Goal: Task Accomplishment & Management: Use online tool/utility

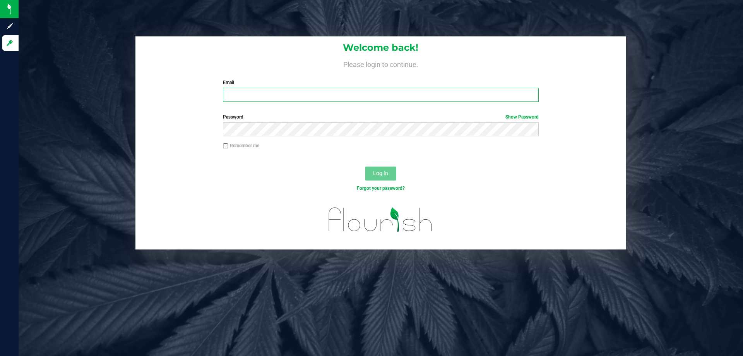
click at [291, 90] on input "Email" at bounding box center [380, 95] width 315 height 14
type input "[EMAIL_ADDRESS][DOMAIN_NAME]"
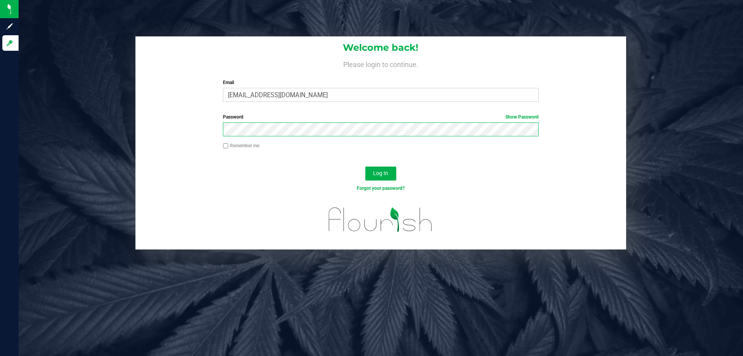
click at [365, 166] on button "Log In" at bounding box center [380, 173] width 31 height 14
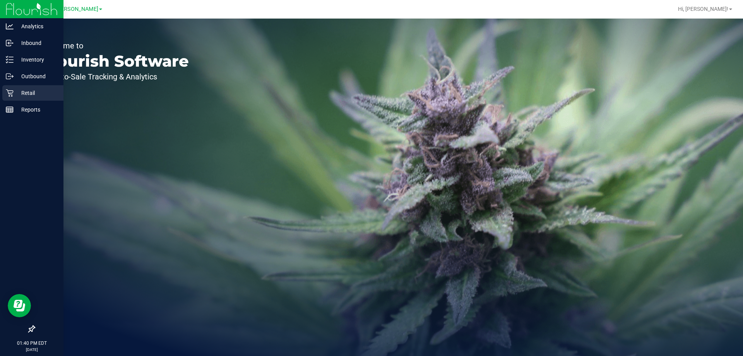
click at [7, 93] on icon at bounding box center [10, 93] width 8 height 8
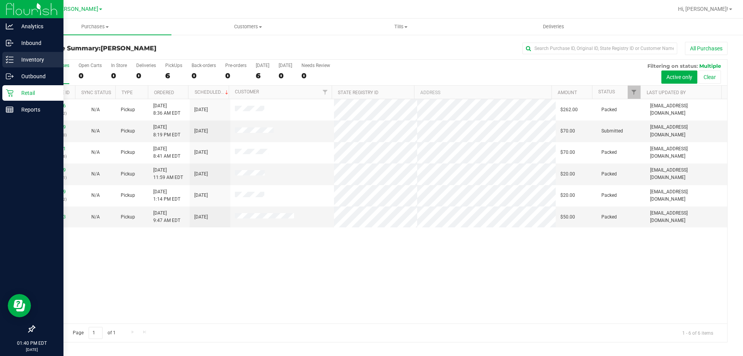
click at [14, 62] on p "Inventory" at bounding box center [37, 59] width 46 height 9
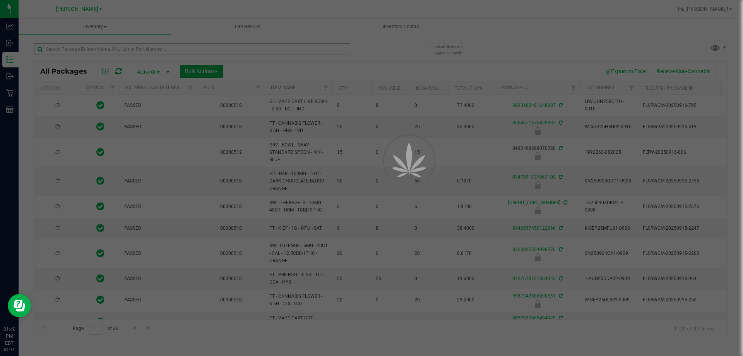
click at [161, 49] on div at bounding box center [371, 178] width 743 height 356
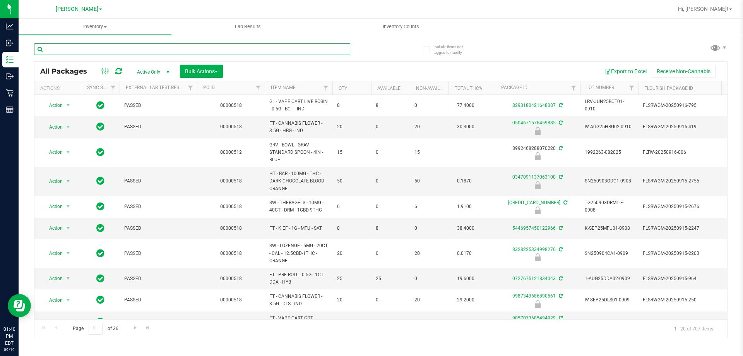
click at [161, 49] on input "text" at bounding box center [192, 49] width 316 height 12
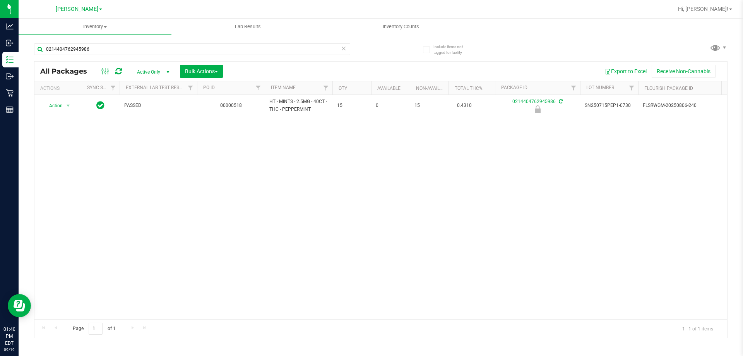
click at [263, 130] on div "Action Action Edit attributes Global inventory Locate package Package audit log…" at bounding box center [380, 207] width 693 height 224
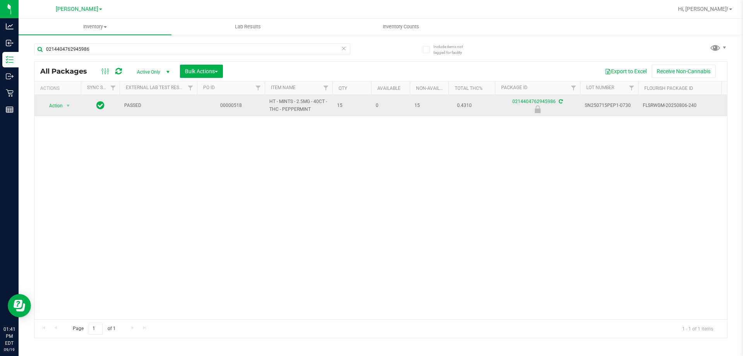
drag, startPoint x: 315, startPoint y: 110, endPoint x: 266, endPoint y: 103, distance: 49.6
click at [266, 103] on td "HT - MINTS - 2.5MG - 40CT - THC - PEPPERMINT" at bounding box center [299, 105] width 68 height 21
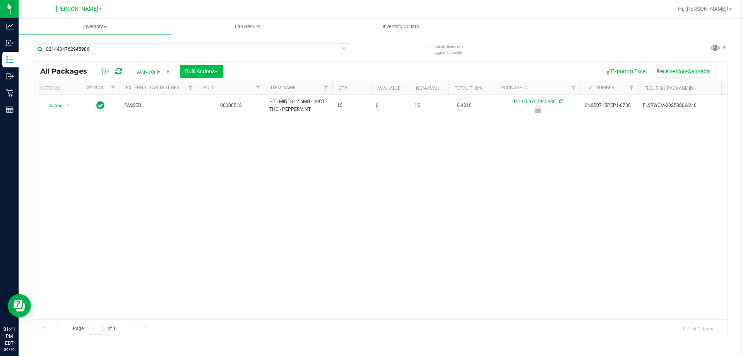
copy span "HT - MINTS - 2.5MG - 40CT - THC - PEPPERMINT"
click at [182, 47] on input "0214404762945986" at bounding box center [192, 49] width 316 height 12
paste input "HT - MINTS - 2.5MG - 40CT - THC - PEPPERMINT"
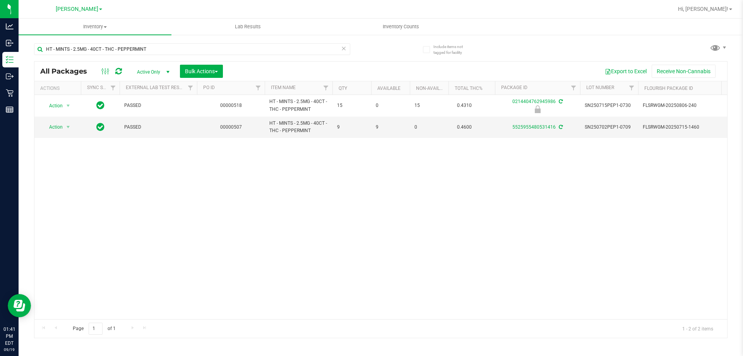
click at [188, 222] on div "Action Action Edit attributes Global inventory Locate package Package audit log…" at bounding box center [380, 207] width 693 height 224
click at [168, 53] on input "HT - MINTS - 2.5MG - 40CT - THC - PEPPERMINT" at bounding box center [192, 49] width 316 height 12
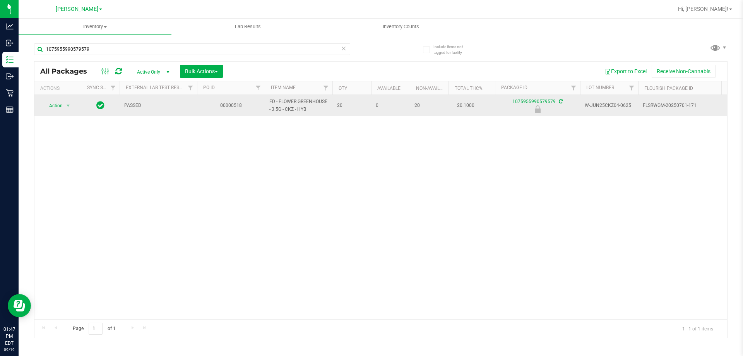
drag, startPoint x: 304, startPoint y: 110, endPoint x: 288, endPoint y: 105, distance: 17.0
click at [288, 105] on span "FD - FLOWER GREENHOUSE - 3.5G - CKZ - HYB" at bounding box center [298, 105] width 58 height 15
click at [298, 108] on span "FD - FLOWER GREENHOUSE - 3.5G - CKZ - HYB" at bounding box center [298, 105] width 58 height 15
drag, startPoint x: 310, startPoint y: 109, endPoint x: 265, endPoint y: 101, distance: 46.0
click at [265, 101] on td "FD - FLOWER GREENHOUSE - 3.5G - CKZ - HYB" at bounding box center [299, 105] width 68 height 21
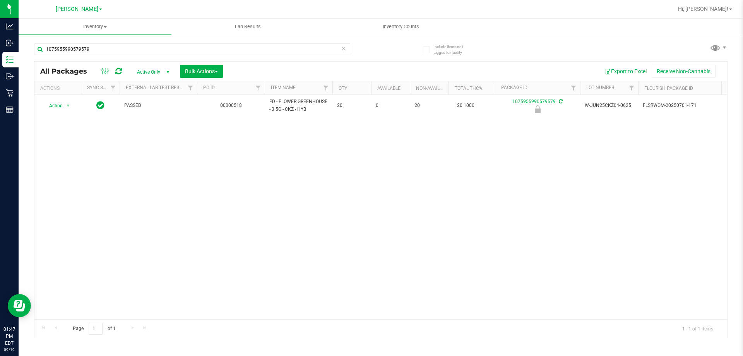
copy span "FD - FLOWER GREENHOUSE - 3.5G - CKZ - HYB"
click at [170, 53] on input "1075955990579579" at bounding box center [192, 49] width 316 height 12
paste input "FD - FLOWER GREENHOUSE - 3.5G - CKZ - HYB"
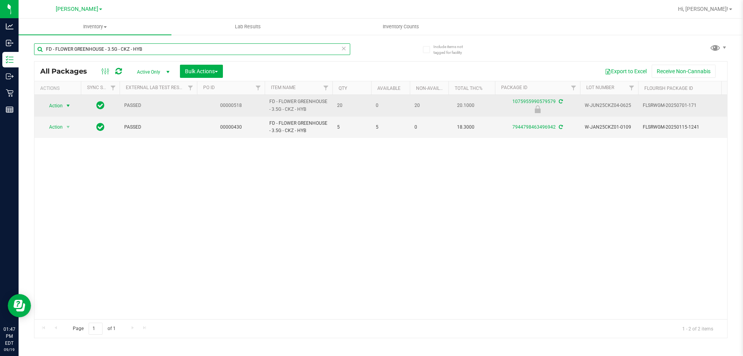
type input "FD - FLOWER GREENHOUSE - 3.5G - CKZ - HYB"
click at [63, 106] on span "Action" at bounding box center [52, 105] width 21 height 11
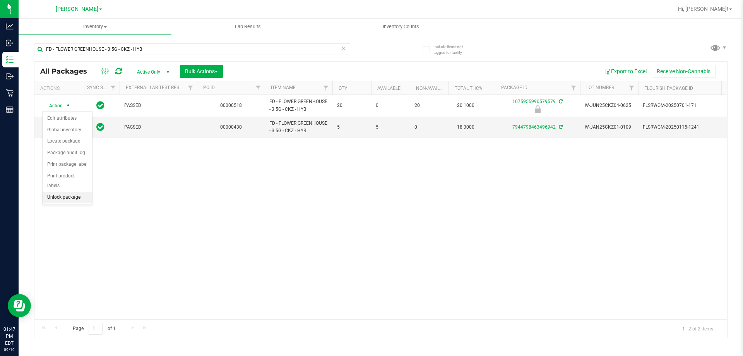
click at [66, 192] on li "Unlock package" at bounding box center [68, 198] width 50 height 12
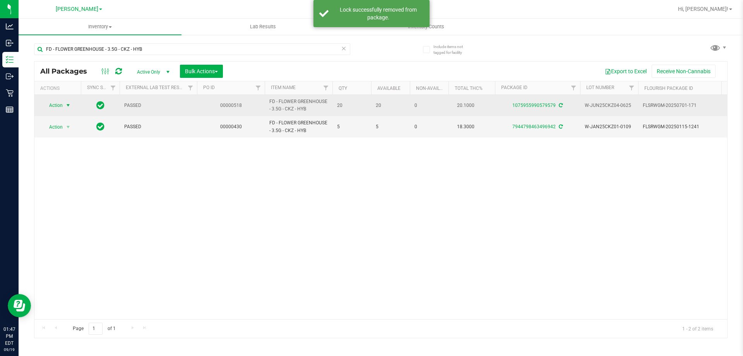
click at [65, 105] on span "select" at bounding box center [68, 105] width 10 height 11
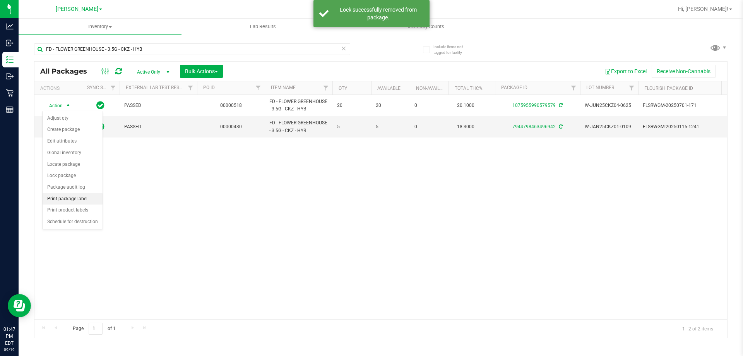
click at [62, 197] on li "Print package label" at bounding box center [73, 199] width 60 height 12
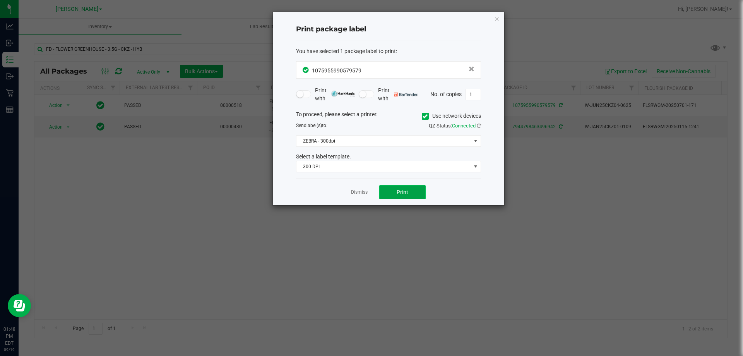
click at [400, 193] on span "Print" at bounding box center [403, 192] width 12 height 6
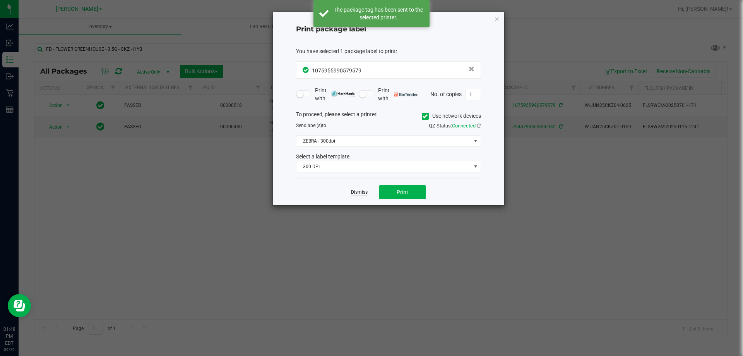
click at [358, 189] on link "Dismiss" at bounding box center [359, 192] width 17 height 7
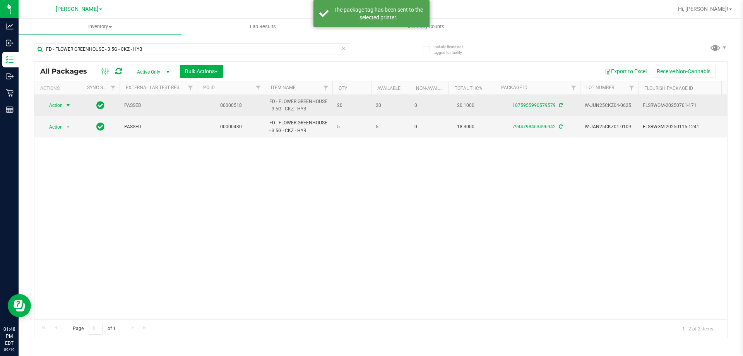
click at [65, 103] on span "select" at bounding box center [68, 105] width 6 height 6
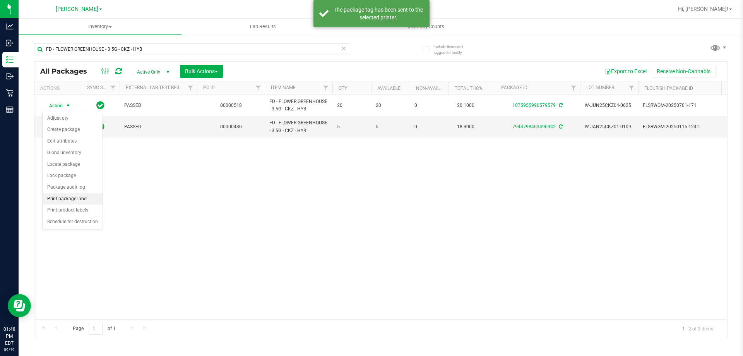
click at [63, 199] on li "Print package label" at bounding box center [73, 199] width 60 height 12
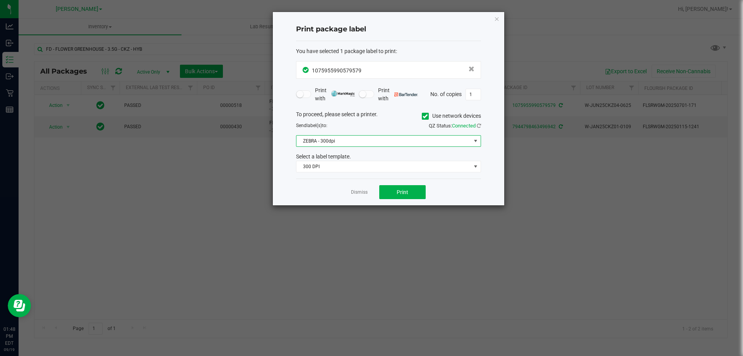
click at [366, 139] on span "ZEBRA - 300dpi" at bounding box center [383, 140] width 175 height 11
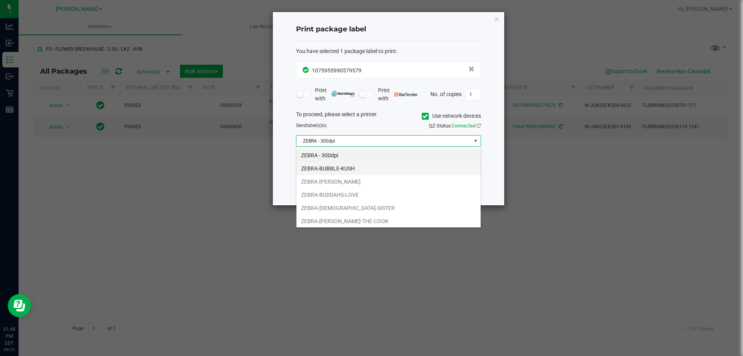
scroll to position [12, 185]
click at [347, 168] on li "ZEBRA-BUBBLE-KUSH" at bounding box center [388, 168] width 184 height 13
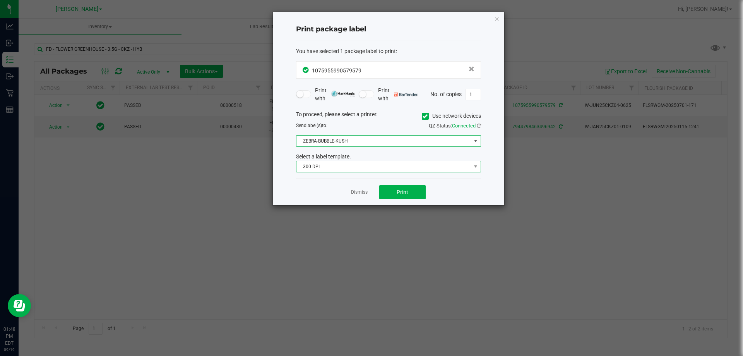
click at [353, 162] on span "300 DPI" at bounding box center [383, 166] width 175 height 11
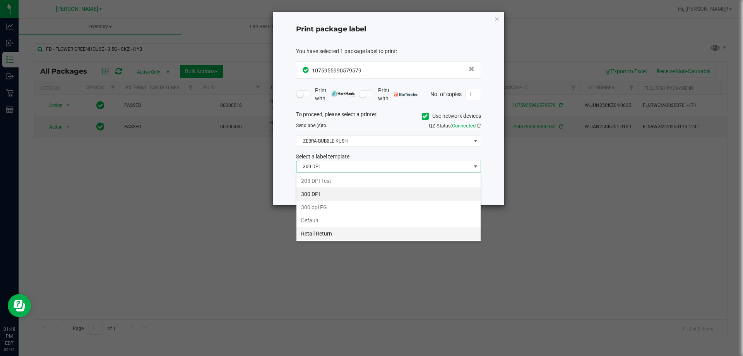
click at [323, 231] on li "Retail Return" at bounding box center [388, 233] width 184 height 13
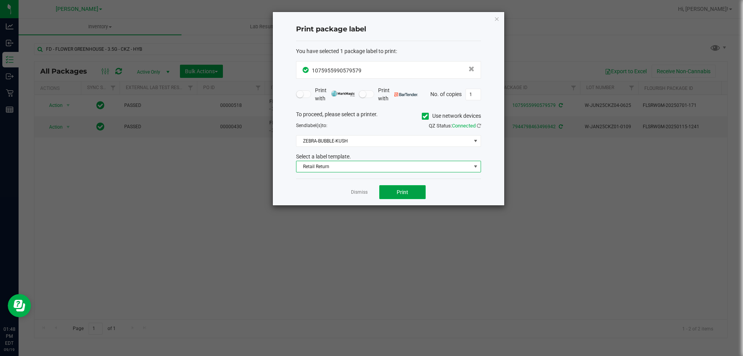
click at [394, 194] on button "Print" at bounding box center [402, 192] width 46 height 14
click at [364, 192] on link "Dismiss" at bounding box center [359, 192] width 17 height 7
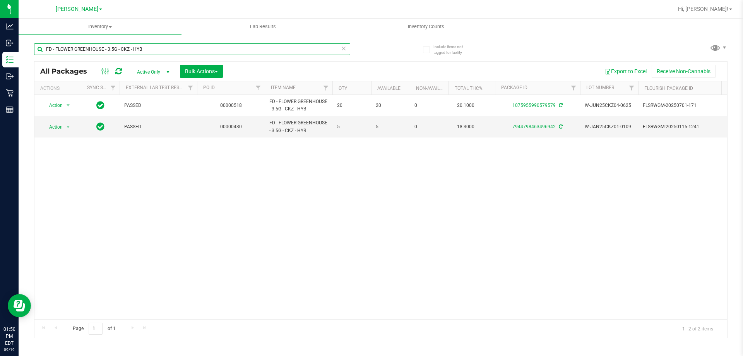
click at [186, 51] on input "FD - FLOWER GREENHOUSE - 3.5G - CKZ - HYB" at bounding box center [192, 49] width 316 height 12
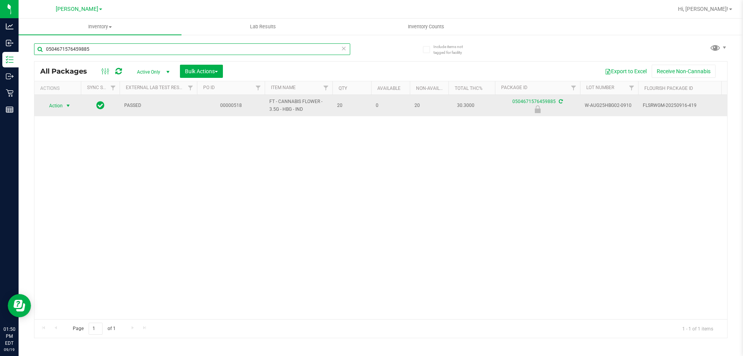
type input "0504671576459885"
click at [66, 107] on span "select" at bounding box center [68, 106] width 6 height 6
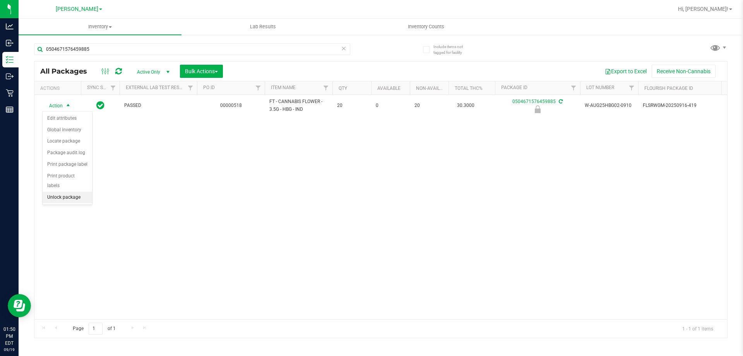
click at [59, 192] on li "Unlock package" at bounding box center [68, 198] width 50 height 12
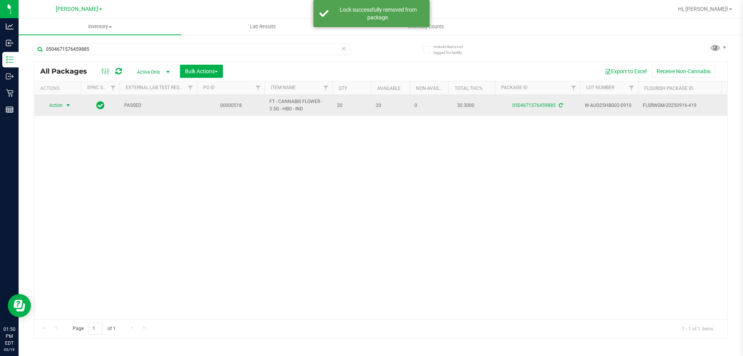
click at [59, 107] on span "Action" at bounding box center [52, 105] width 21 height 11
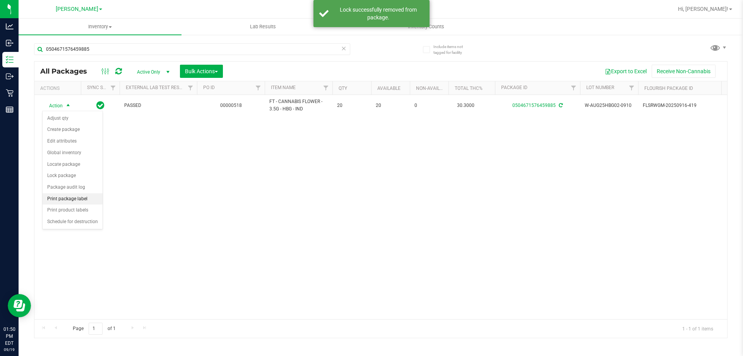
click at [66, 198] on li "Print package label" at bounding box center [73, 199] width 60 height 12
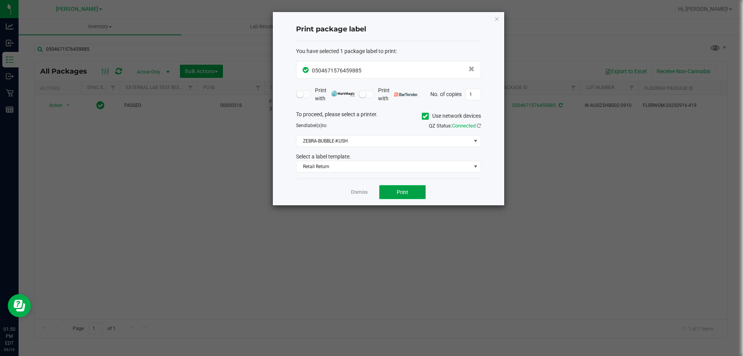
click at [390, 193] on button "Print" at bounding box center [402, 192] width 46 height 14
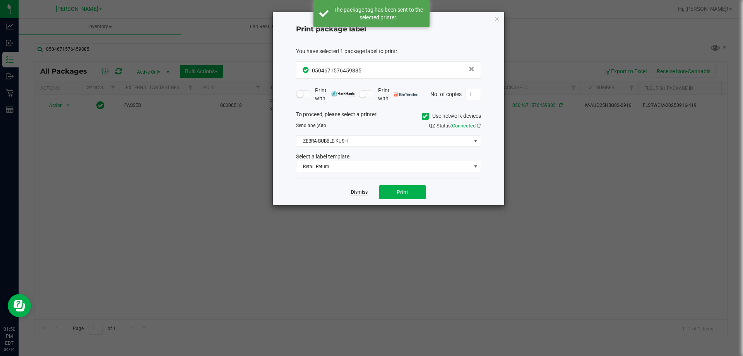
click at [356, 193] on link "Dismiss" at bounding box center [359, 192] width 17 height 7
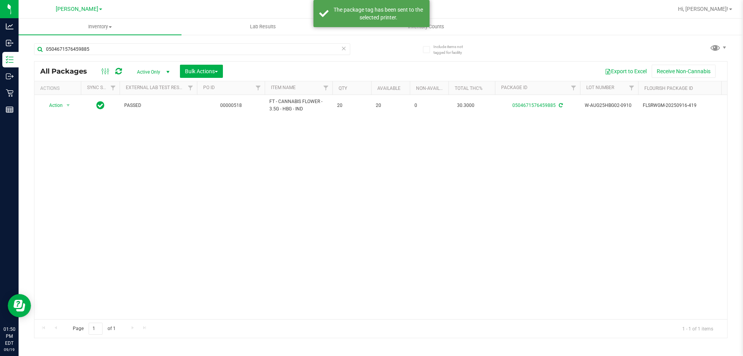
click at [368, 236] on div "Action Action Adjust qty Create package Edit attributes Global inventory Locate…" at bounding box center [380, 207] width 693 height 224
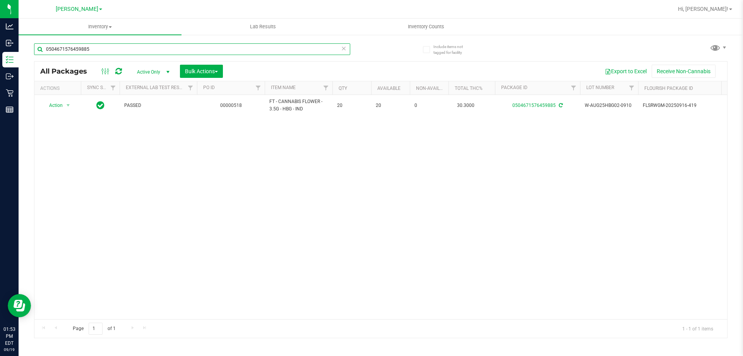
click at [117, 47] on input "0504671576459885" at bounding box center [192, 49] width 316 height 12
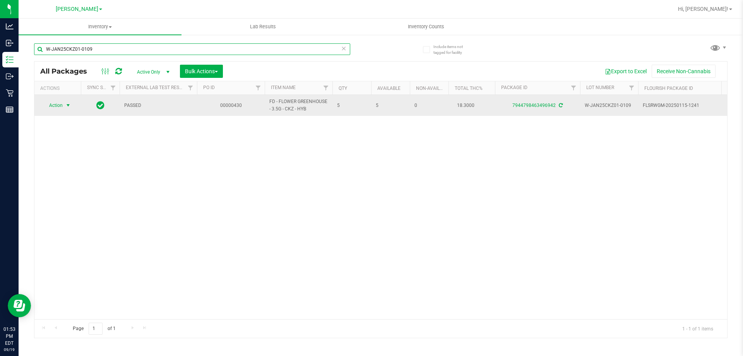
type input "W-JAN25CKZ01-0109"
click at [51, 110] on span "Action" at bounding box center [52, 105] width 21 height 11
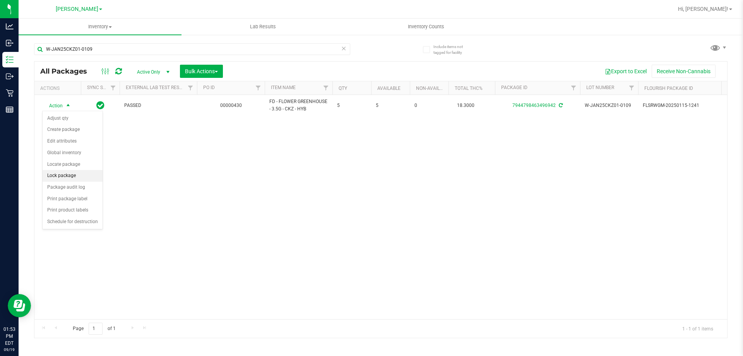
click at [54, 175] on li "Lock package" at bounding box center [73, 176] width 60 height 12
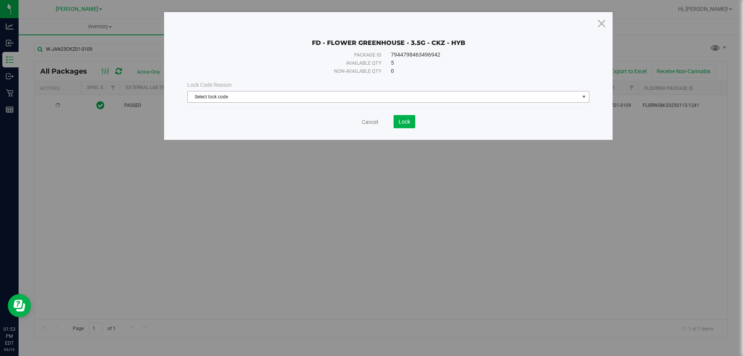
click at [253, 94] on span "Select lock code" at bounding box center [384, 96] width 392 height 11
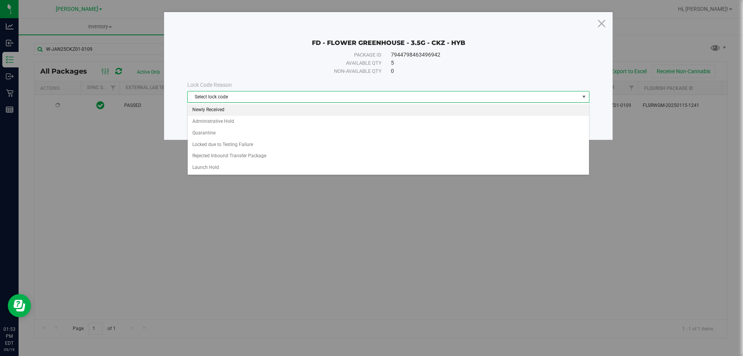
click at [228, 111] on li "Newly Received" at bounding box center [388, 110] width 401 height 12
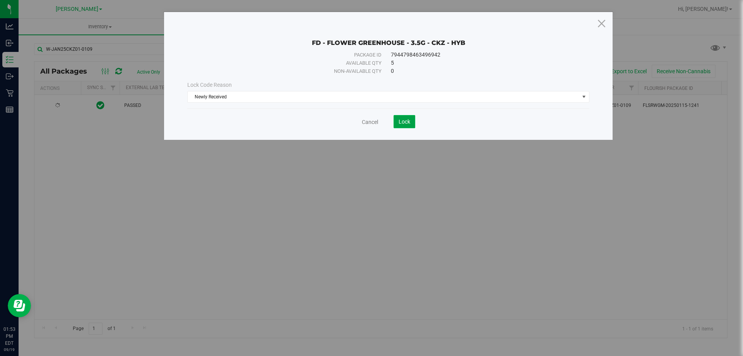
click at [398, 121] on button "Lock" at bounding box center [404, 121] width 22 height 13
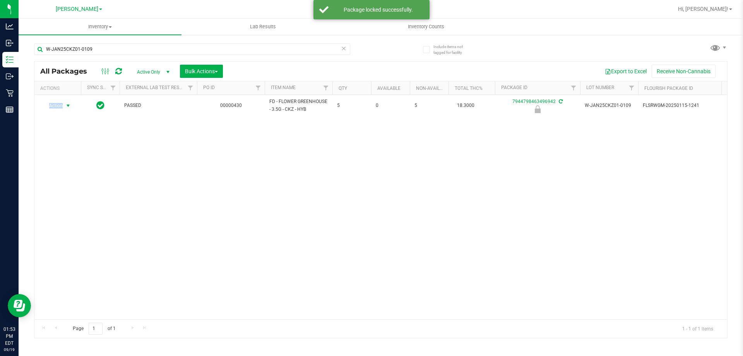
click at [56, 104] on span "Action" at bounding box center [52, 105] width 21 height 11
click at [59, 163] on li "Print package label" at bounding box center [68, 165] width 50 height 12
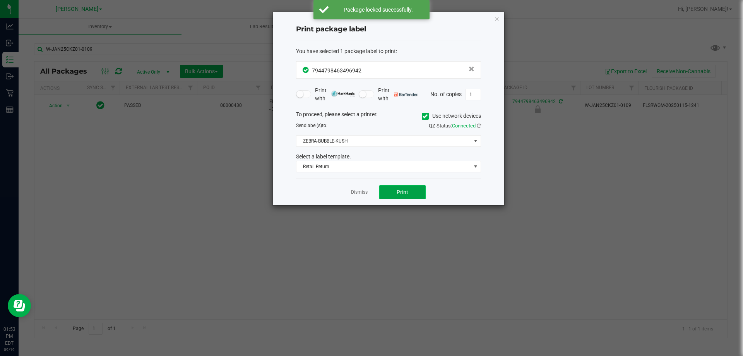
click at [402, 192] on span "Print" at bounding box center [403, 192] width 12 height 6
click at [356, 191] on link "Dismiss" at bounding box center [359, 192] width 17 height 7
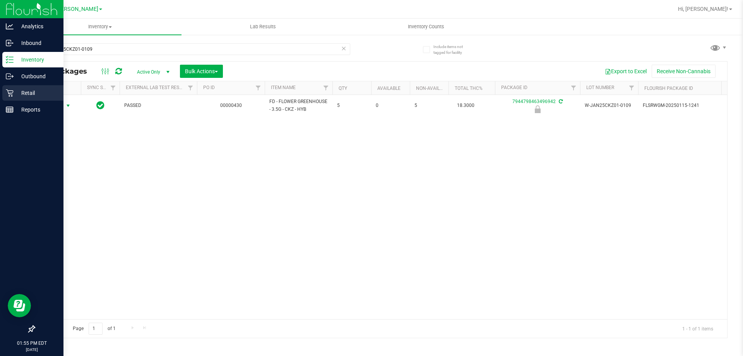
click at [26, 87] on div "Retail" at bounding box center [32, 92] width 61 height 15
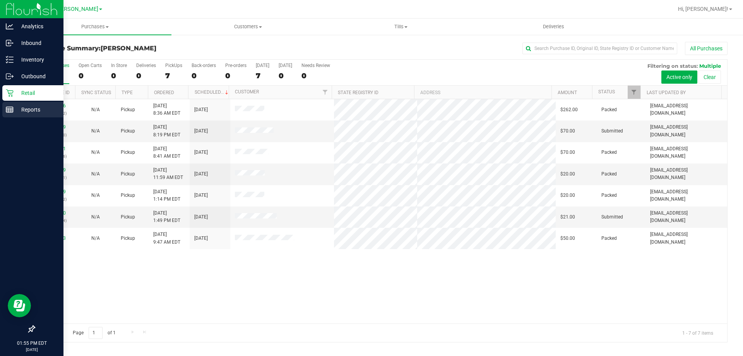
click at [26, 106] on p "Reports" at bounding box center [37, 109] width 46 height 9
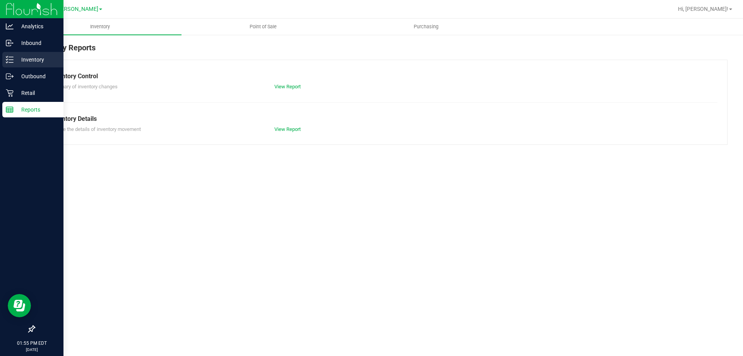
click at [20, 56] on p "Inventory" at bounding box center [37, 59] width 46 height 9
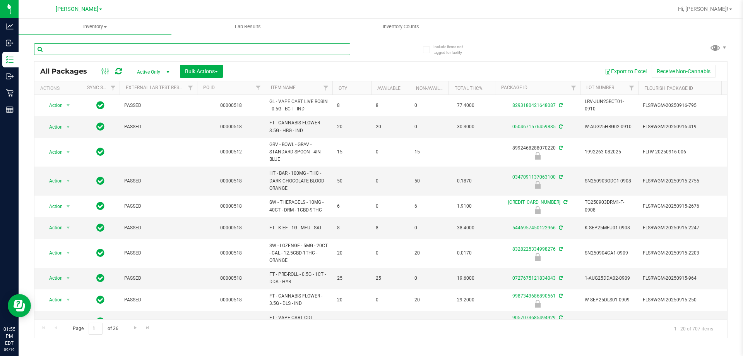
click at [73, 53] on input "text" at bounding box center [192, 49] width 316 height 12
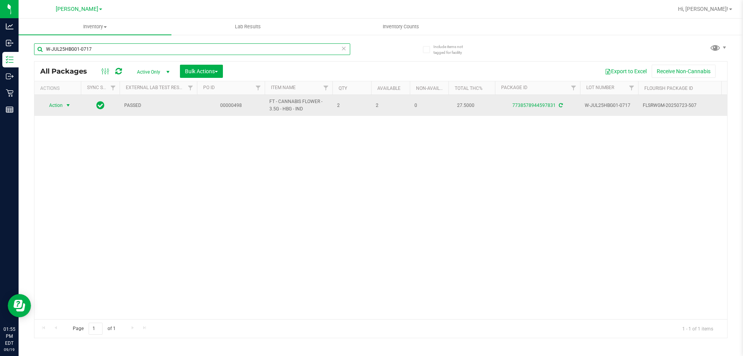
type input "W-JUL25HBG01-0717"
click at [67, 105] on span "select" at bounding box center [68, 105] width 6 height 6
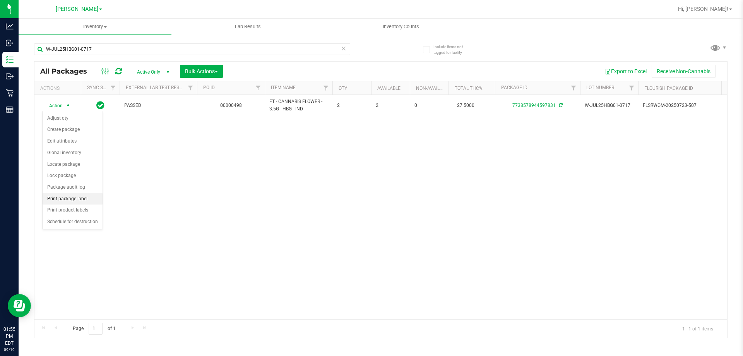
click at [64, 200] on li "Print package label" at bounding box center [73, 199] width 60 height 12
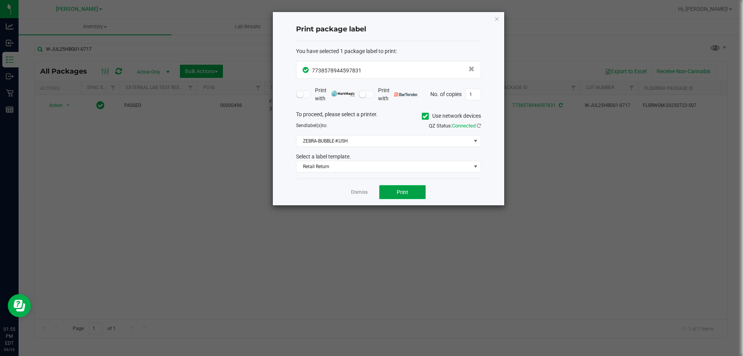
click at [394, 190] on button "Print" at bounding box center [402, 192] width 46 height 14
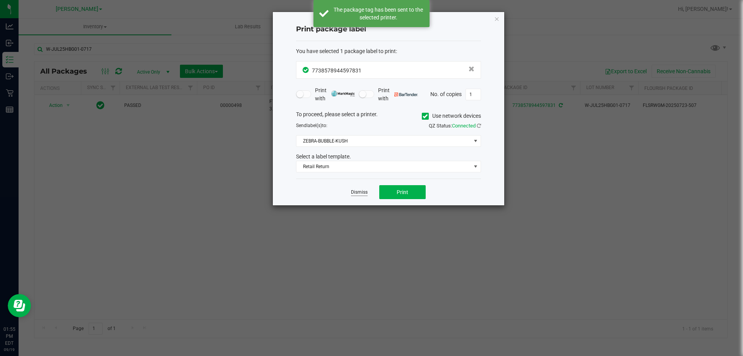
click at [355, 190] on link "Dismiss" at bounding box center [359, 192] width 17 height 7
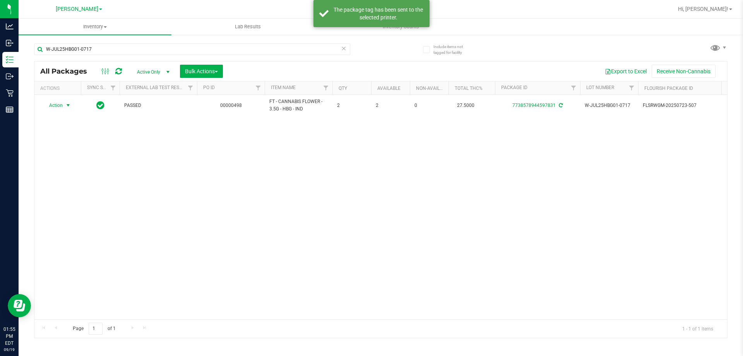
click at [346, 227] on div "Action Action Adjust qty Create package Edit attributes Global inventory Locate…" at bounding box center [380, 207] width 693 height 224
